Goal: Information Seeking & Learning: Learn about a topic

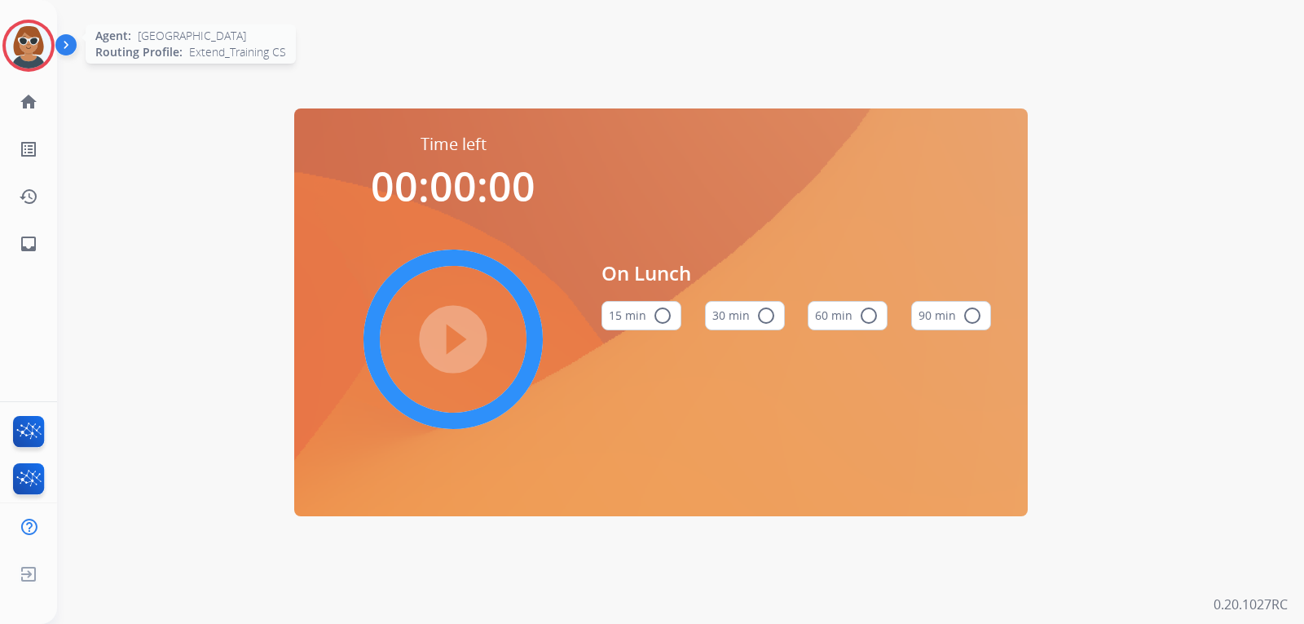
click at [24, 46] on img at bounding box center [29, 46] width 46 height 46
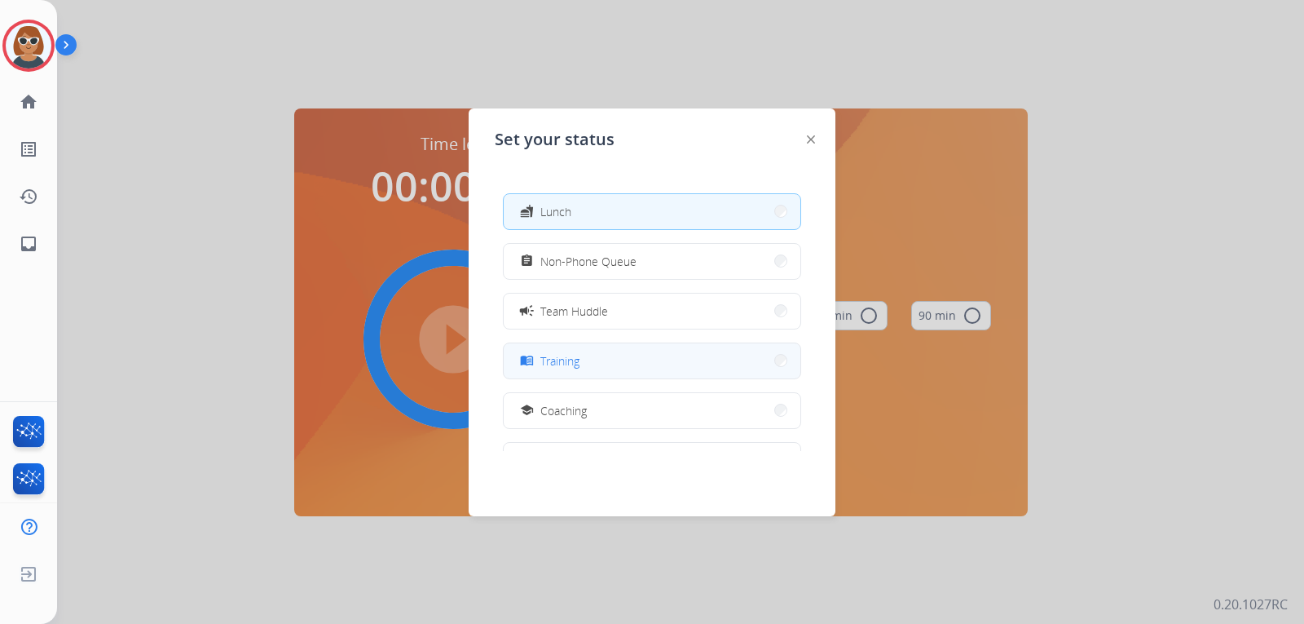
scroll to position [95, 0]
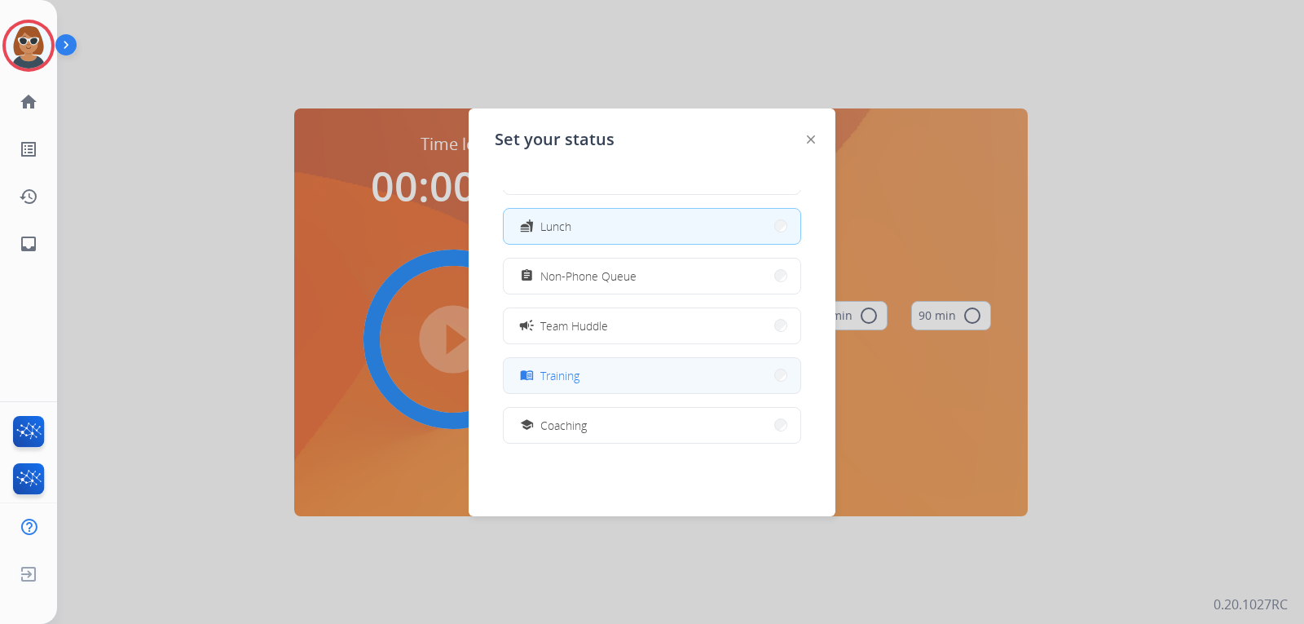
click at [593, 374] on button "menu_book Training" at bounding box center [652, 375] width 297 height 35
